Goal: Task Accomplishment & Management: Manage account settings

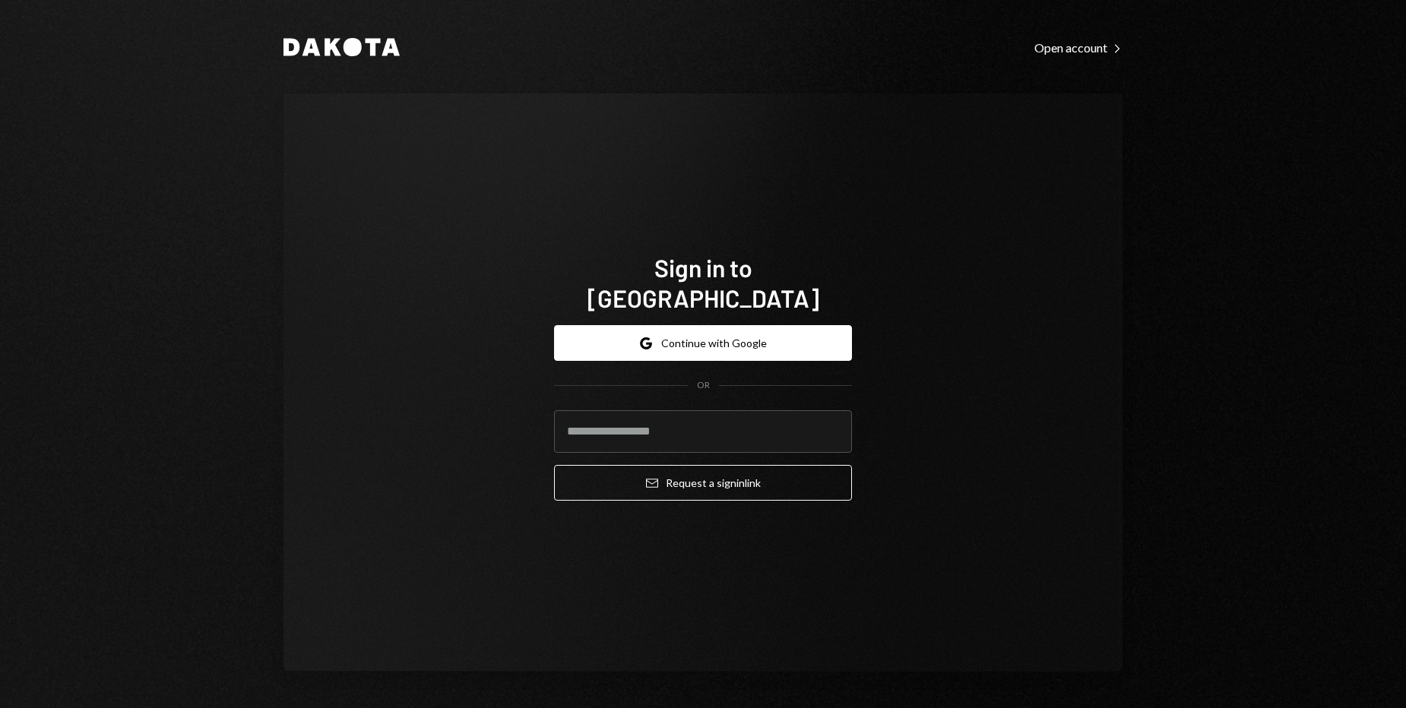
click at [961, 285] on div "Sign in to [GEOGRAPHIC_DATA] Google Continue with Google OR Email Request a sig…" at bounding box center [702, 382] width 839 height 578
click at [745, 331] on button "Google Continue with Google" at bounding box center [703, 343] width 298 height 36
click at [1044, 454] on div "Sign in to [GEOGRAPHIC_DATA] Google Continue with Google OR Email Request a sig…" at bounding box center [702, 382] width 839 height 578
click at [669, 410] on input "email" at bounding box center [703, 431] width 298 height 43
type input "**********"
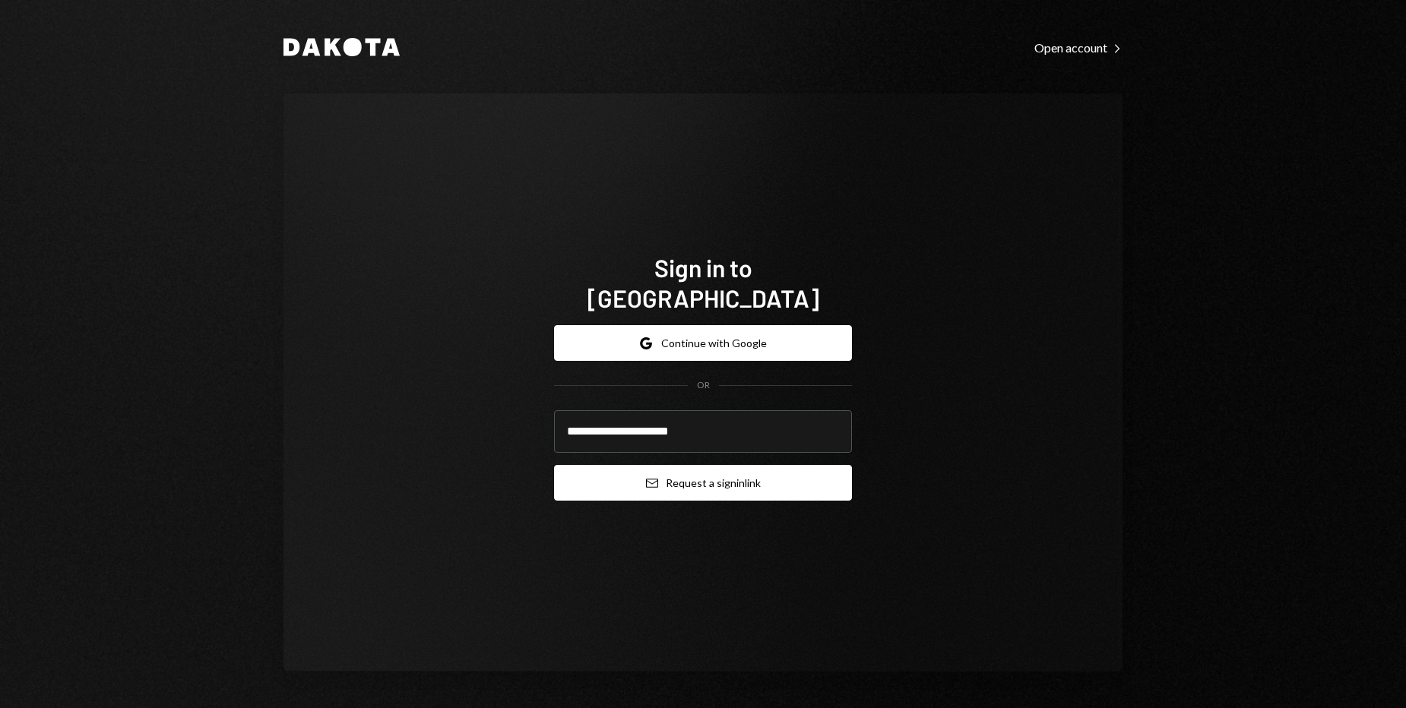
click at [718, 473] on button "Email Request a sign in link" at bounding box center [703, 483] width 298 height 36
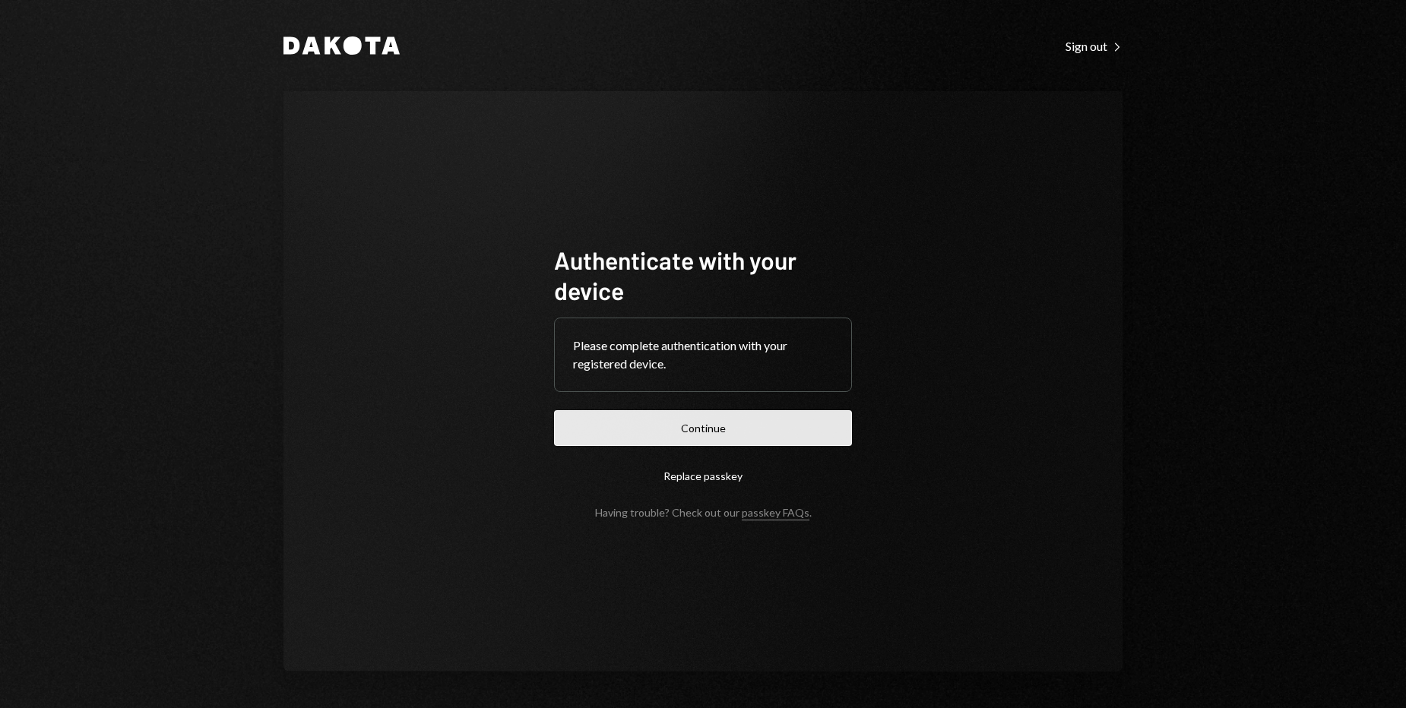
click at [749, 426] on button "Continue" at bounding box center [703, 428] width 298 height 36
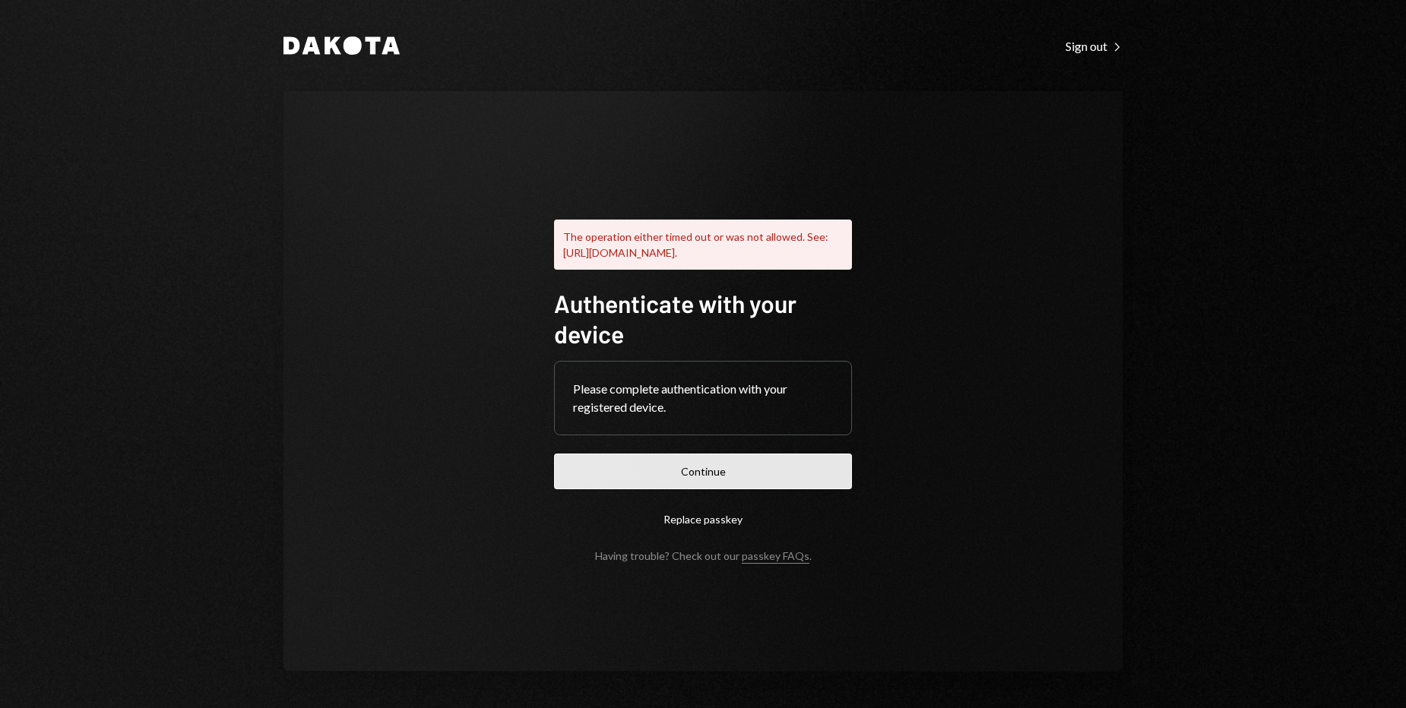
click at [710, 471] on button "Continue" at bounding box center [703, 472] width 298 height 36
click at [696, 480] on button "Continue" at bounding box center [703, 472] width 298 height 36
click at [720, 533] on button "Replace passkey" at bounding box center [703, 520] width 298 height 36
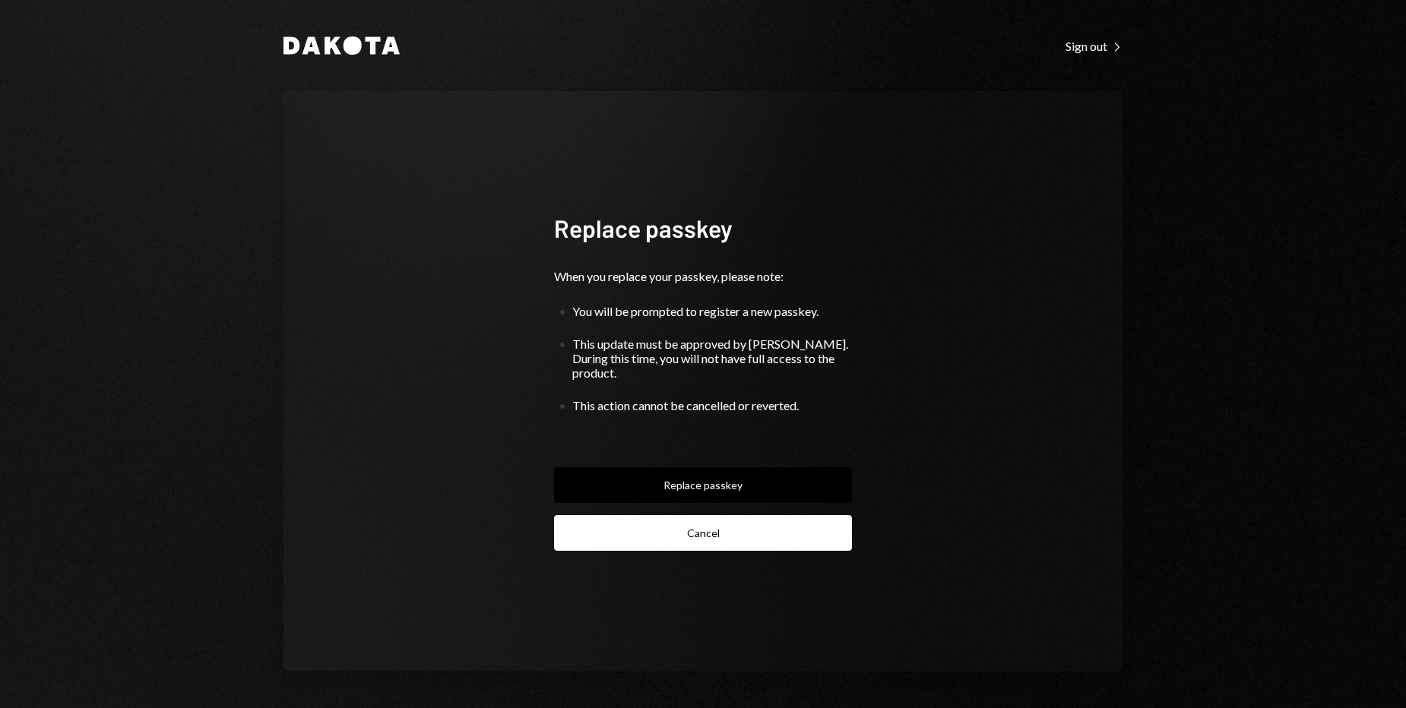
click at [745, 535] on button "Cancel" at bounding box center [703, 533] width 298 height 36
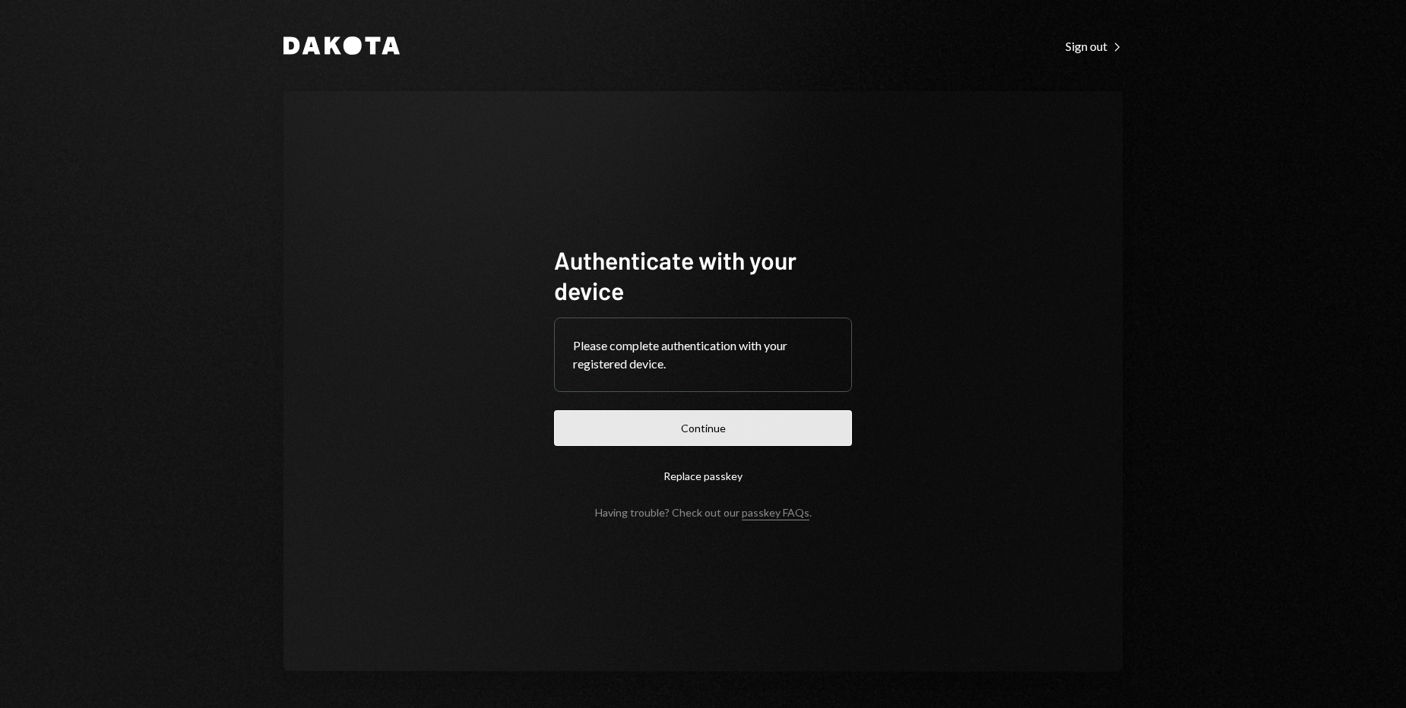
click at [689, 428] on button "Continue" at bounding box center [703, 428] width 298 height 36
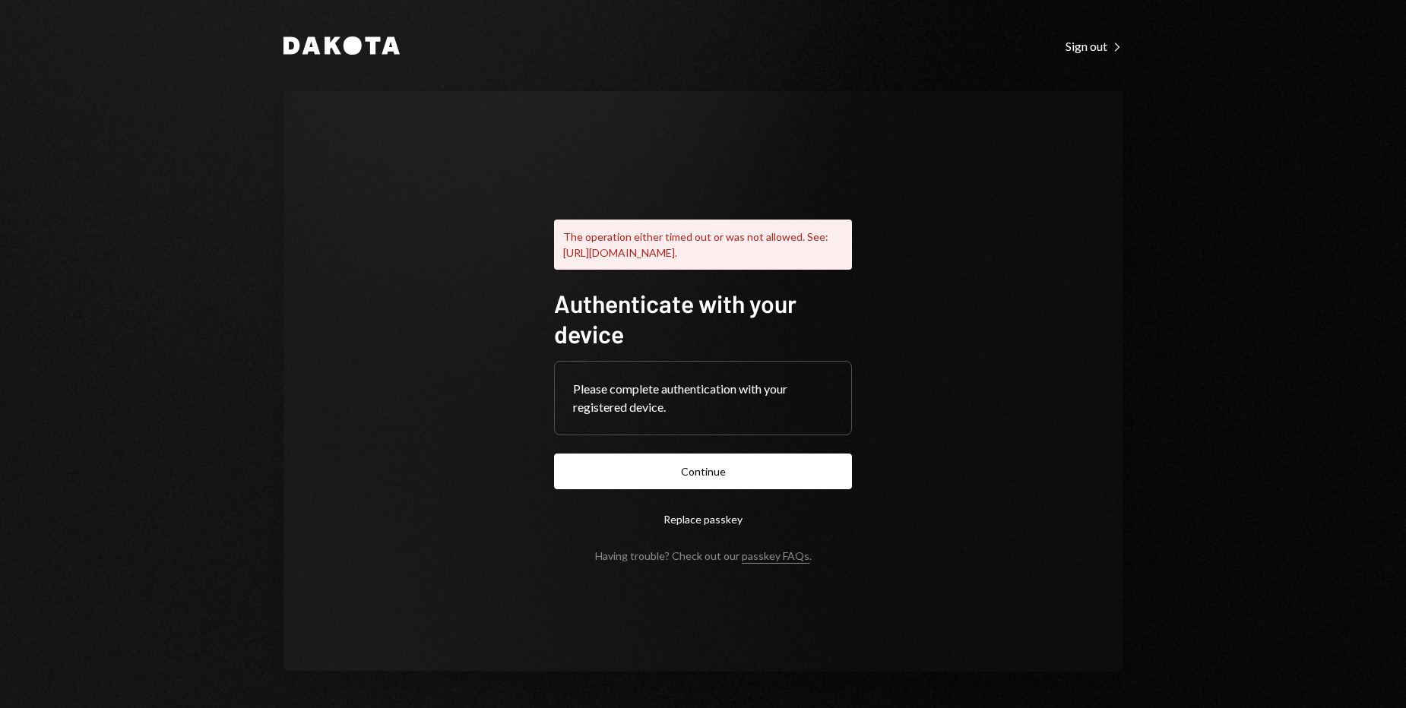
click at [1076, 209] on div "The operation either timed out or was not allowed. See: https://www.w3.org/TR/w…" at bounding box center [702, 381] width 839 height 581
click at [1105, 50] on div "Sign out Right Caret" at bounding box center [1093, 46] width 57 height 15
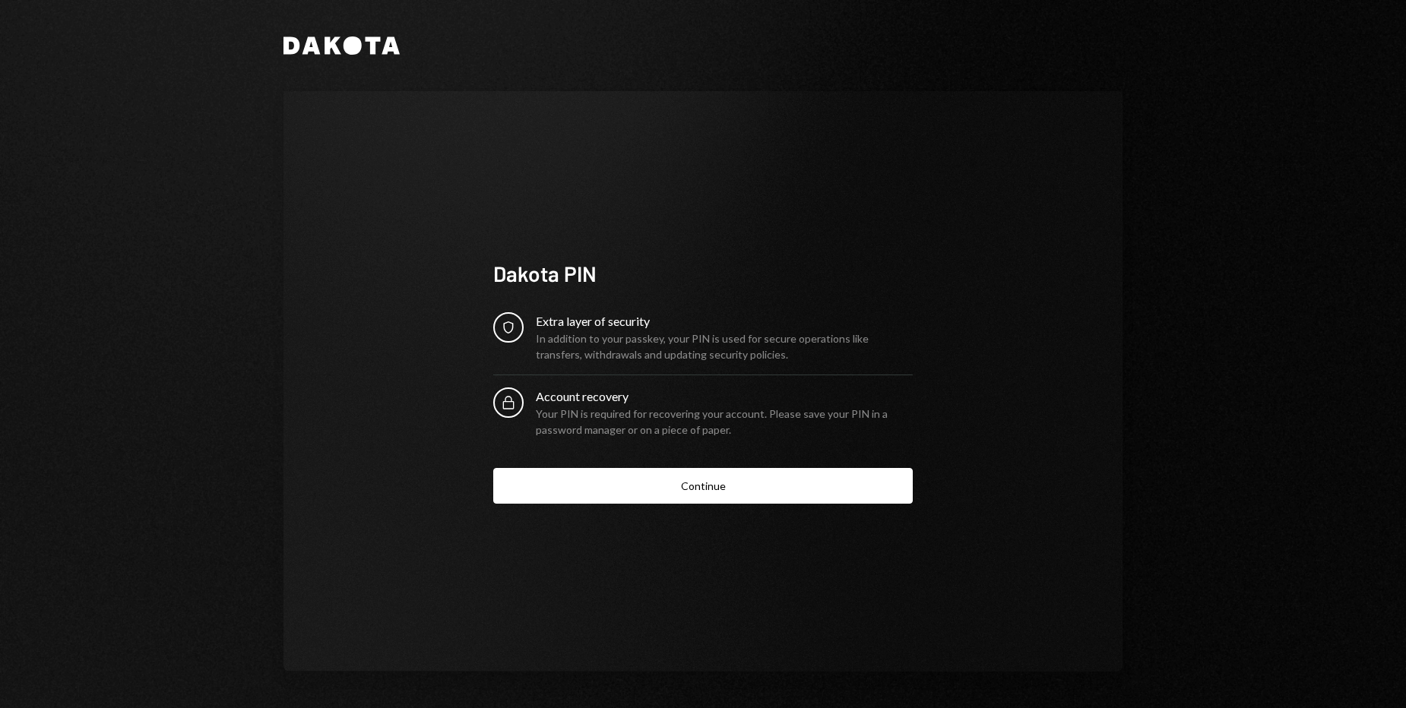
click at [1105, 309] on div "Dakota PIN Security Extra layer of security In addition to your passkey, your P…" at bounding box center [702, 381] width 839 height 581
click at [729, 490] on button "Continue" at bounding box center [702, 486] width 419 height 36
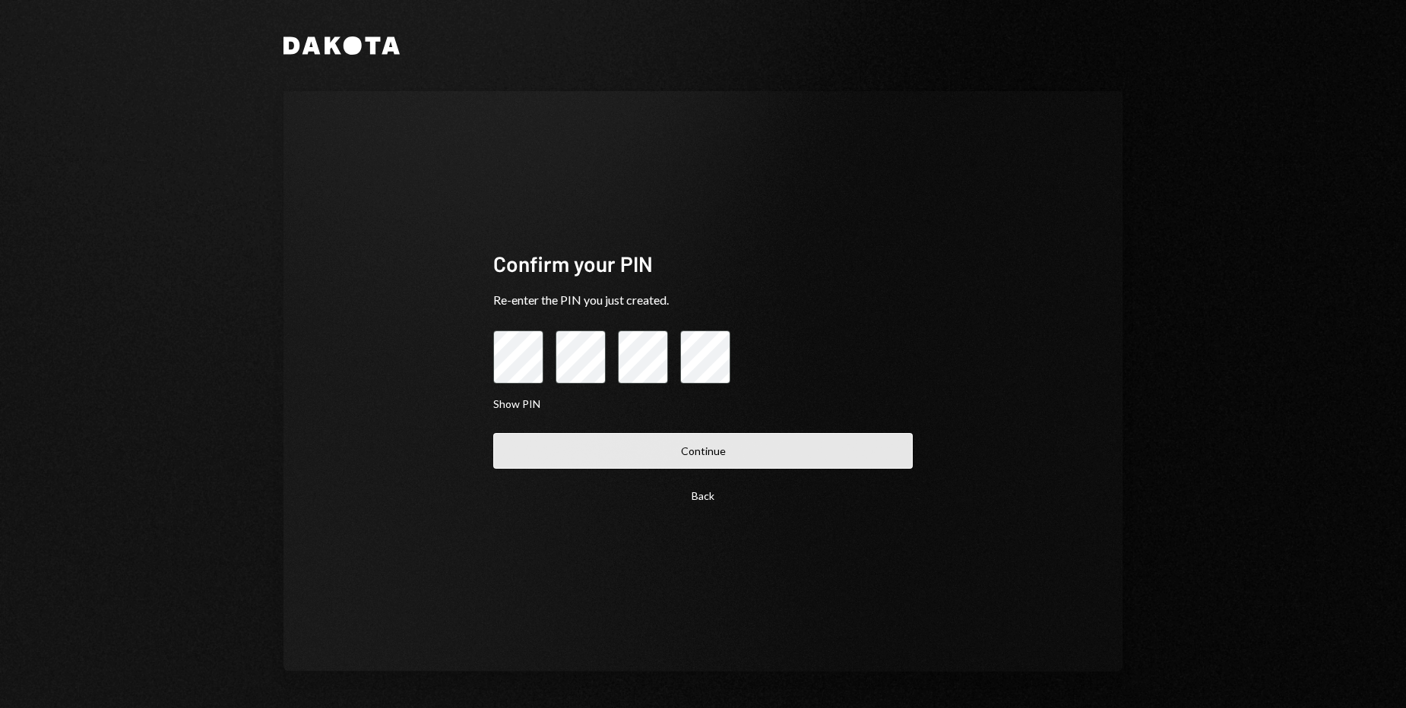
click at [698, 448] on button "Continue" at bounding box center [702, 451] width 419 height 36
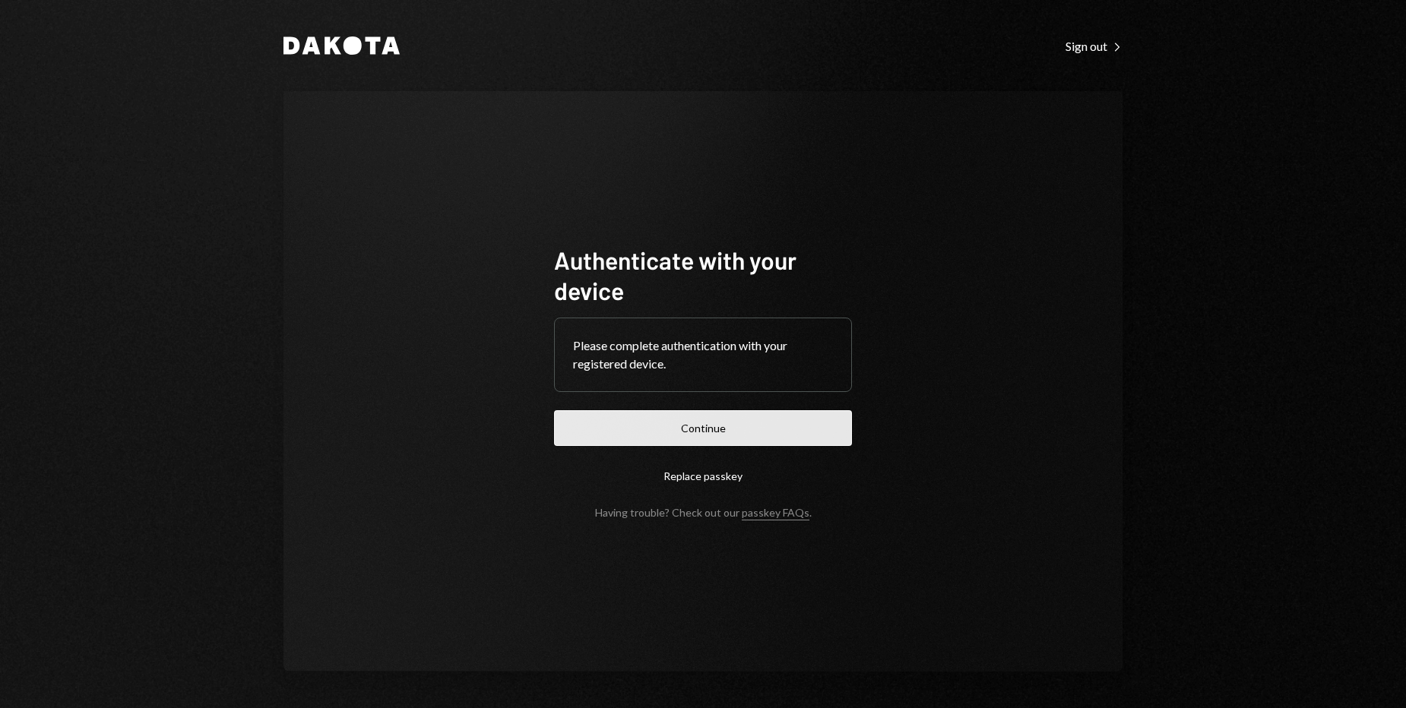
click at [772, 421] on button "Continue" at bounding box center [703, 428] width 298 height 36
